Goal: Task Accomplishment & Management: Manage account settings

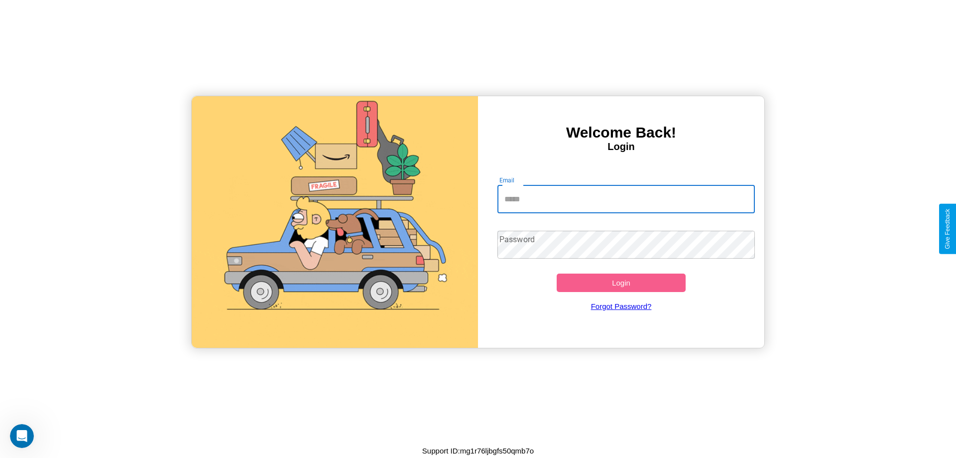
click at [626, 199] on input "Email" at bounding box center [626, 199] width 258 height 28
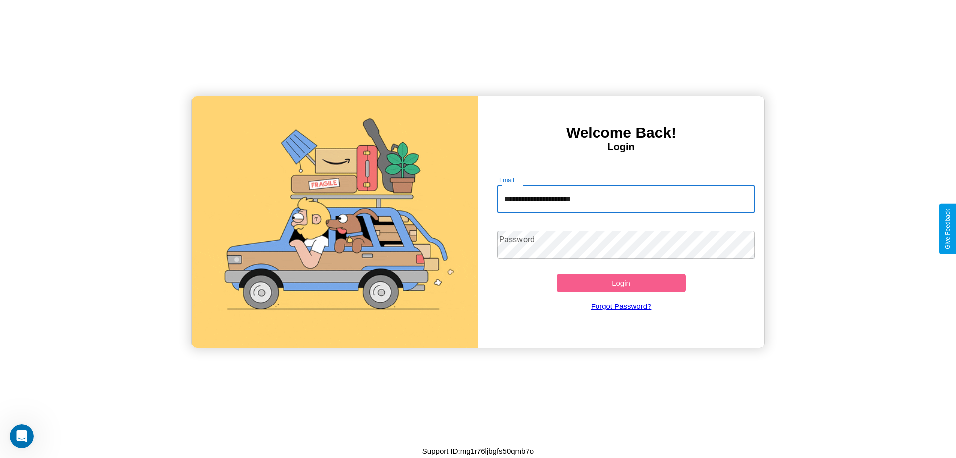
type input "**********"
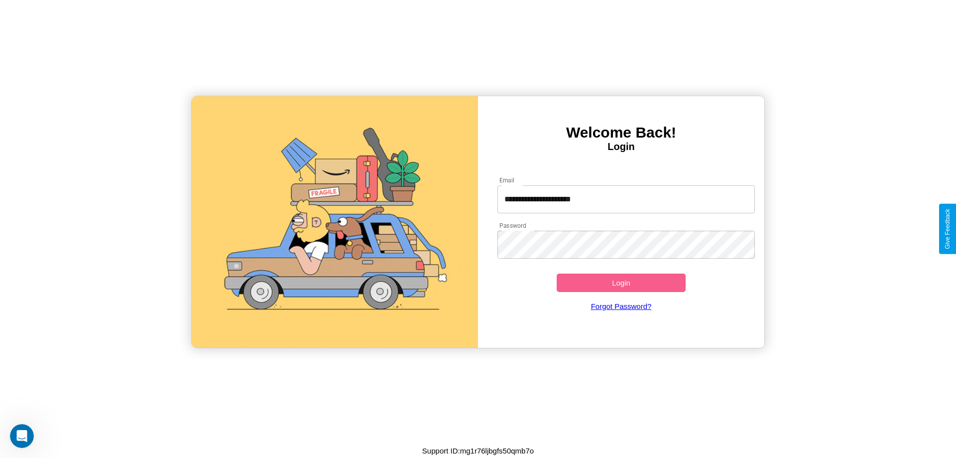
click at [621, 282] on button "Login" at bounding box center [621, 282] width 129 height 18
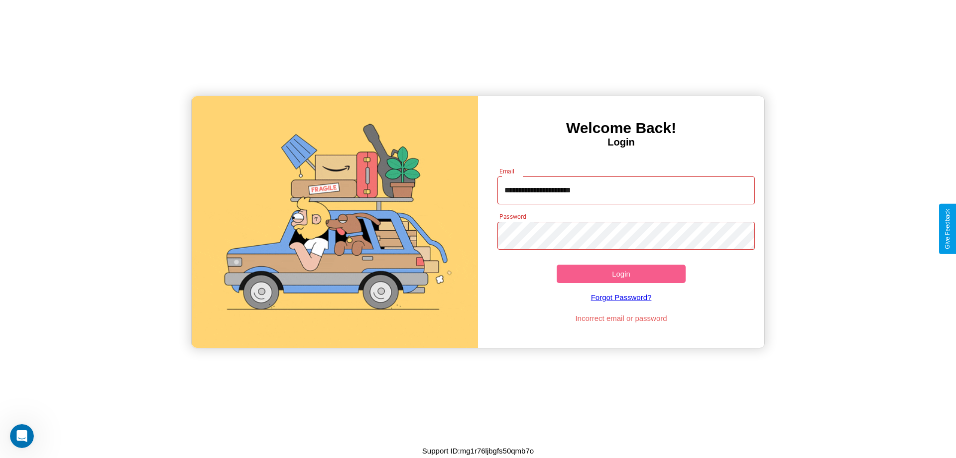
click at [621, 273] on button "Login" at bounding box center [621, 273] width 129 height 18
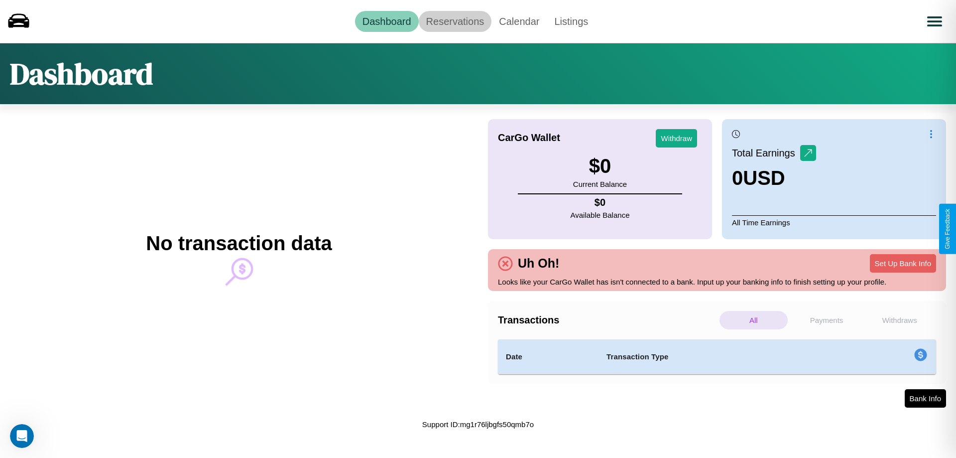
click at [455, 21] on link "Reservations" at bounding box center [455, 21] width 73 height 21
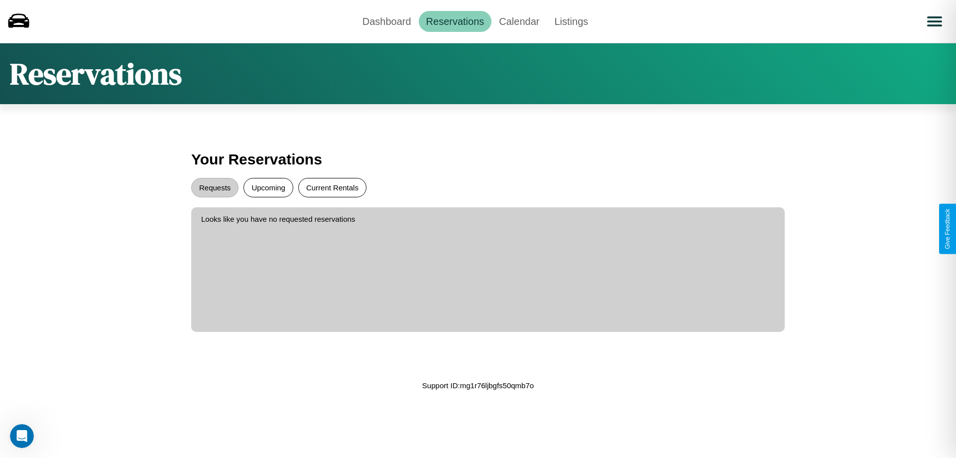
click at [332, 187] on button "Current Rentals" at bounding box center [332, 187] width 68 height 19
click at [215, 187] on button "Requests" at bounding box center [214, 187] width 47 height 19
